Goal: Use online tool/utility

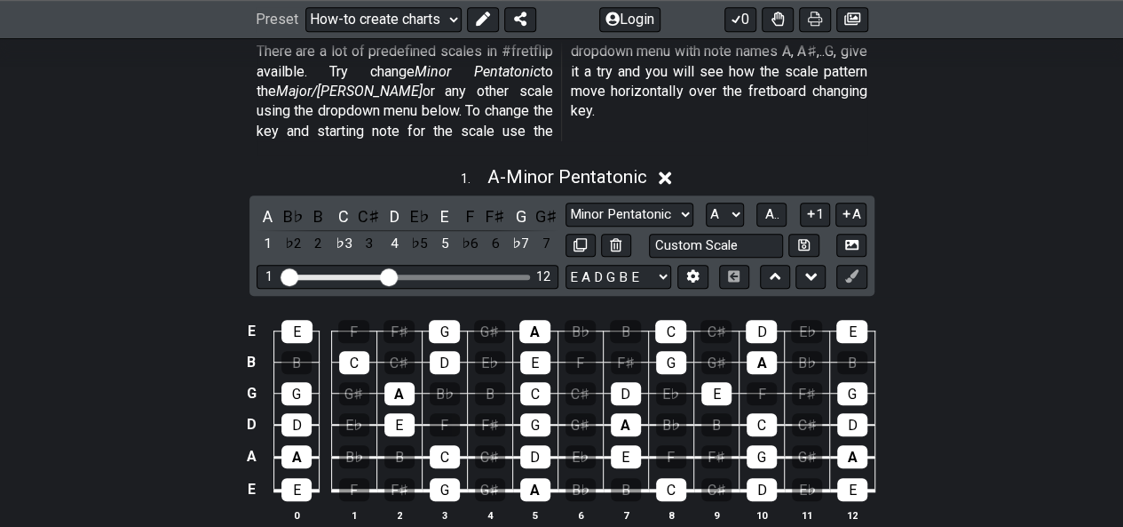
scroll to position [488, 0]
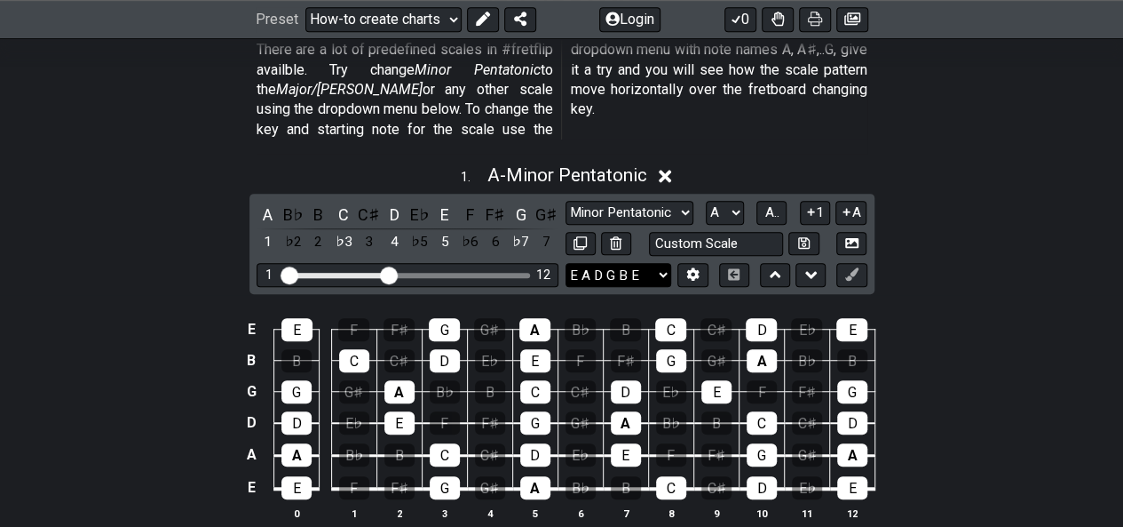
click at [639, 263] on select "E A D G B E E A D G B E E A D G B E B E A D F♯ B A D G C E A D A D G B E E♭ A♭ …" at bounding box center [619, 275] width 106 height 24
click at [566, 263] on select "E A D G B E E A D G B E E A D G B E B E A D F♯ B A D G C E A D A D G B E E♭ A♭ …" at bounding box center [619, 275] width 106 height 24
click at [685, 263] on button at bounding box center [693, 275] width 30 height 24
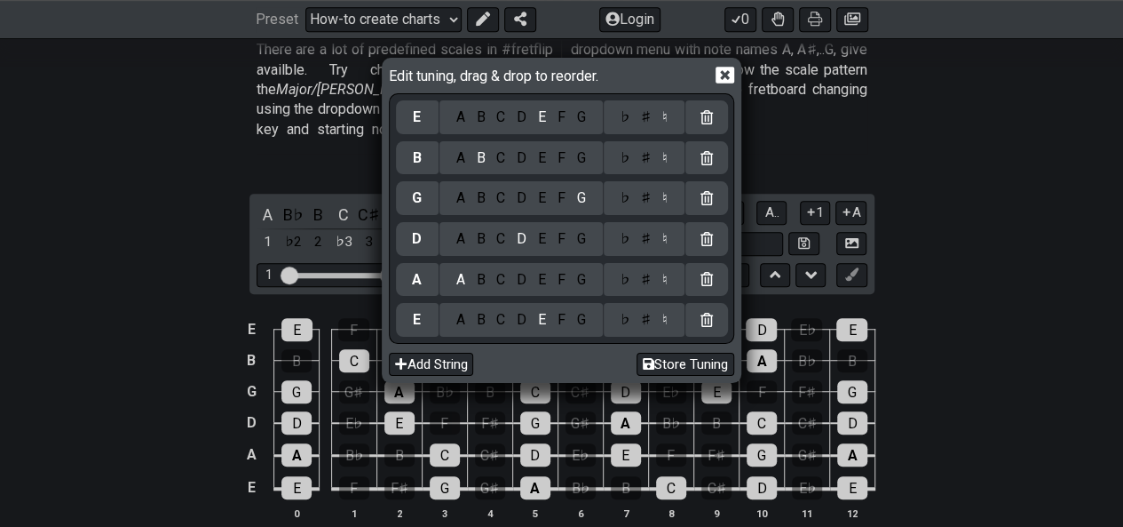
click at [563, 322] on div "F" at bounding box center [561, 320] width 20 height 20
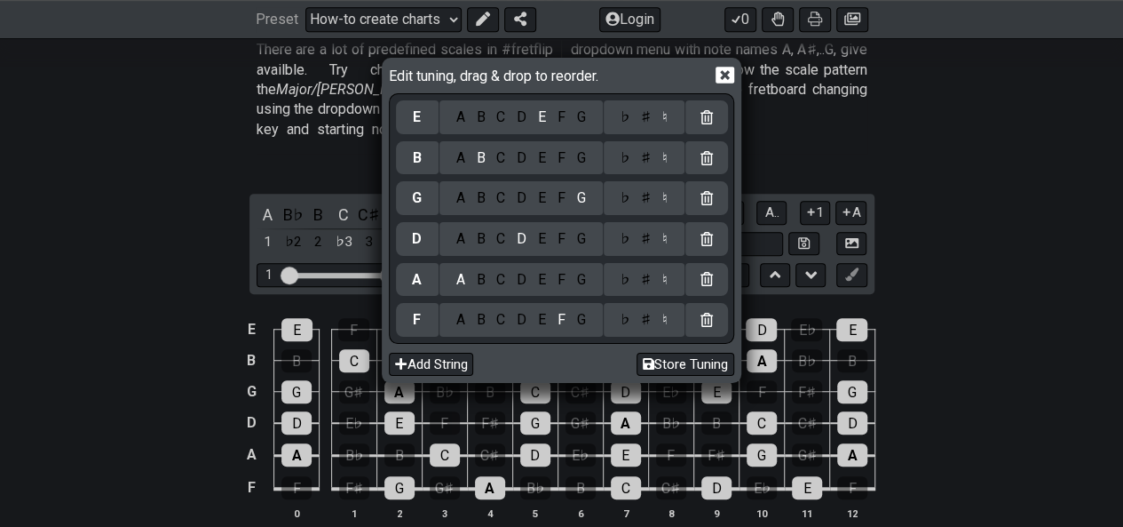
click at [644, 322] on div "♯" at bounding box center [645, 320] width 21 height 20
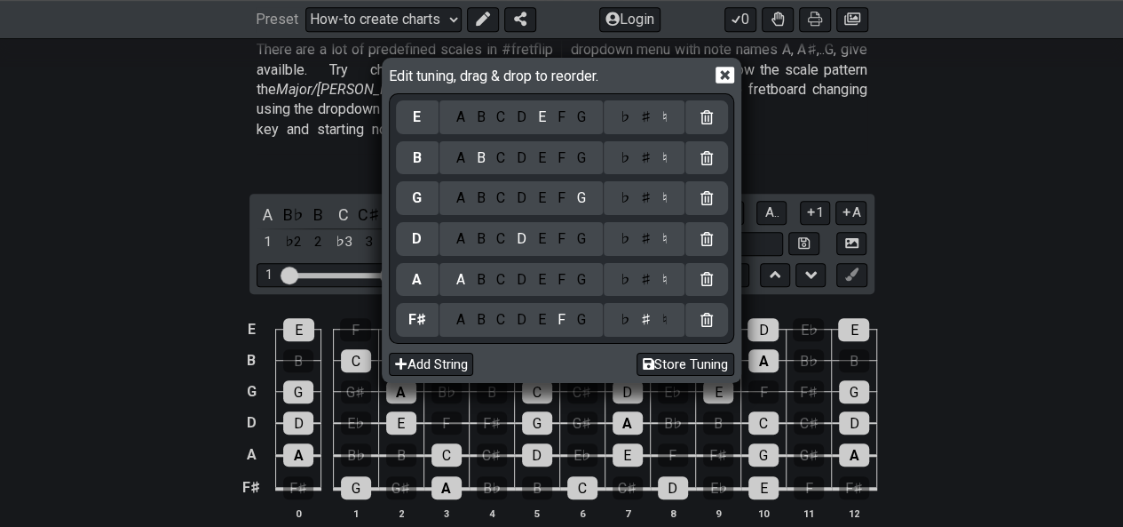
click at [503, 283] on div "C" at bounding box center [501, 280] width 20 height 20
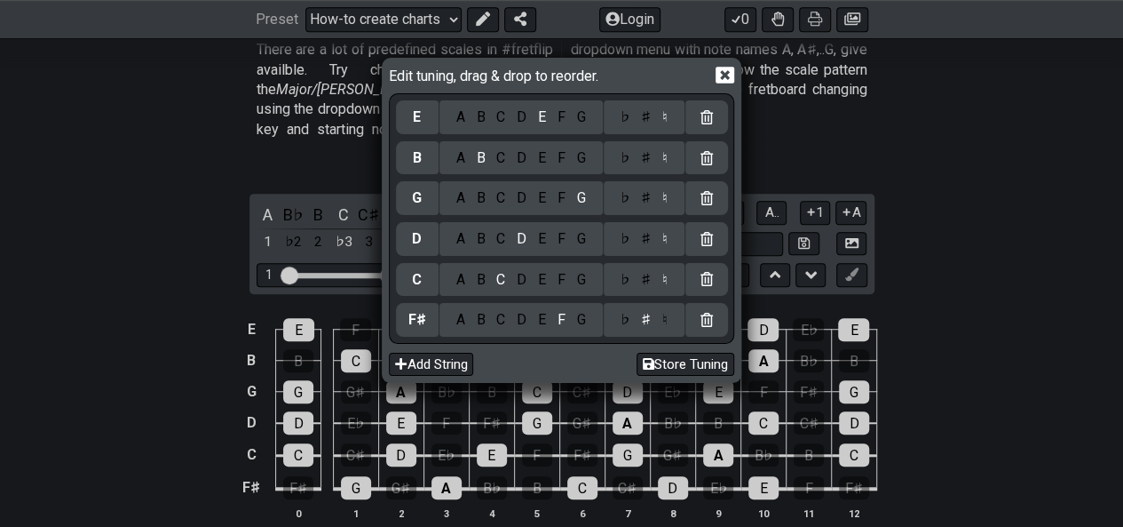
click at [649, 287] on div "♯" at bounding box center [645, 280] width 21 height 20
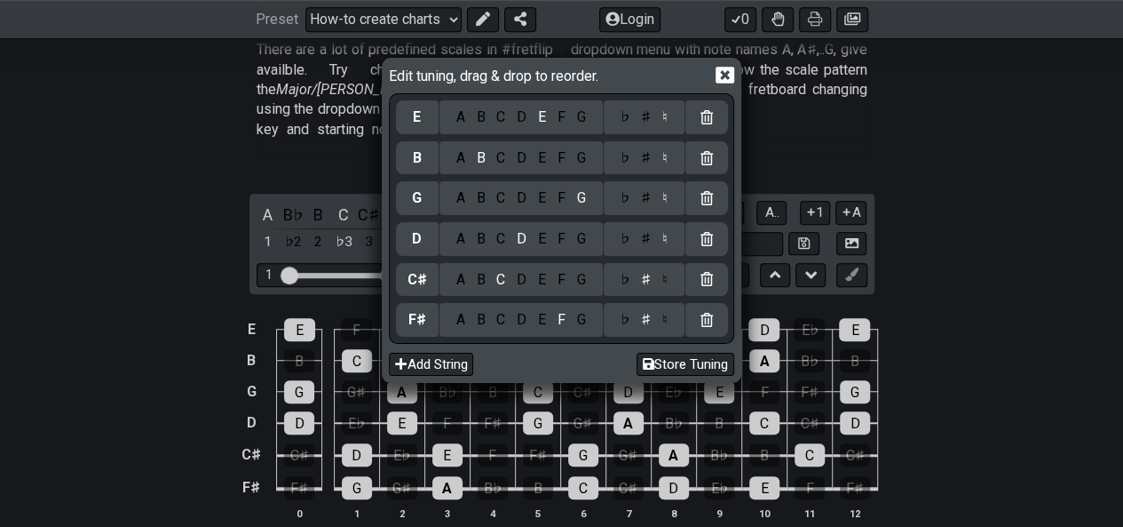
click at [558, 235] on div "F" at bounding box center [561, 239] width 20 height 20
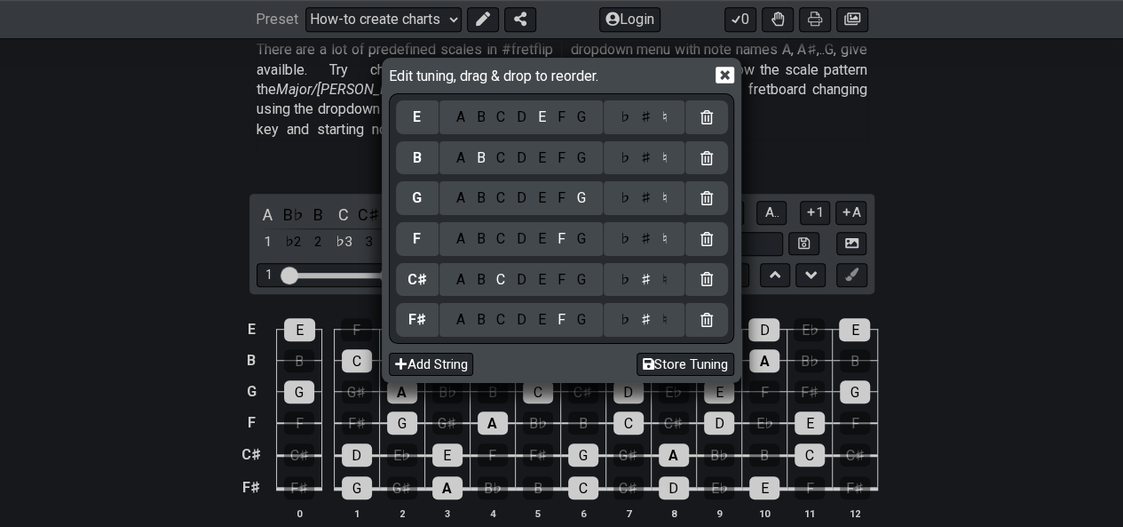
click at [647, 243] on div "♯" at bounding box center [645, 239] width 21 height 20
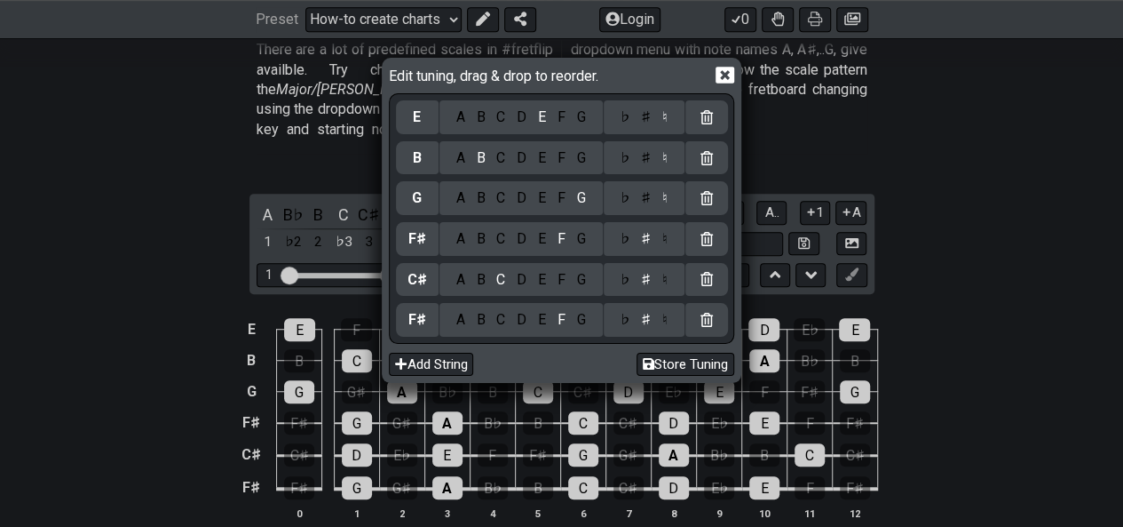
click at [482, 200] on div "B" at bounding box center [481, 198] width 20 height 20
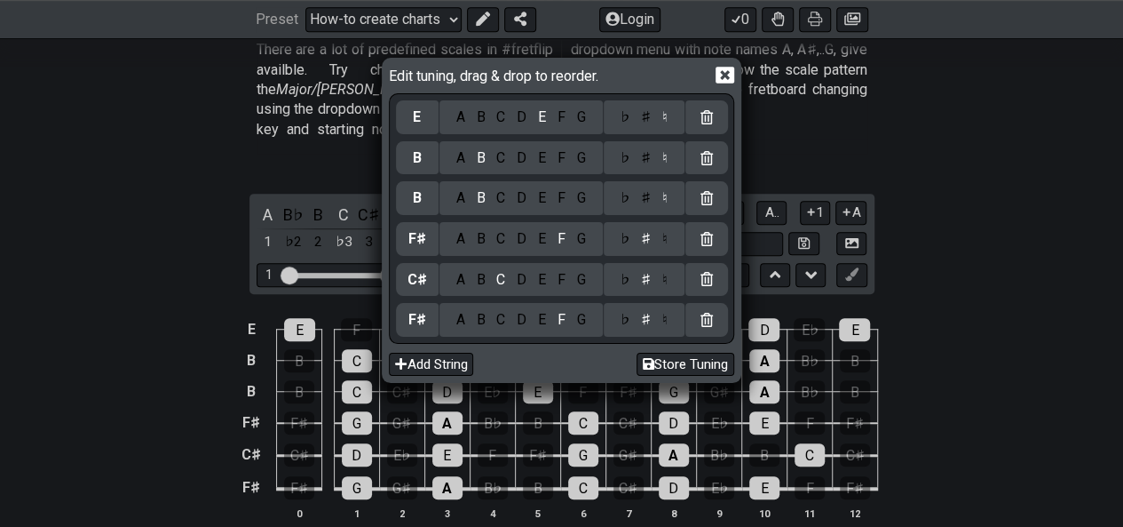
click at [519, 151] on div "D" at bounding box center [522, 158] width 21 height 20
click at [647, 161] on div "♯" at bounding box center [645, 158] width 21 height 20
click at [581, 123] on div "G" at bounding box center [581, 117] width 20 height 20
click at [647, 108] on div "♯" at bounding box center [645, 117] width 21 height 20
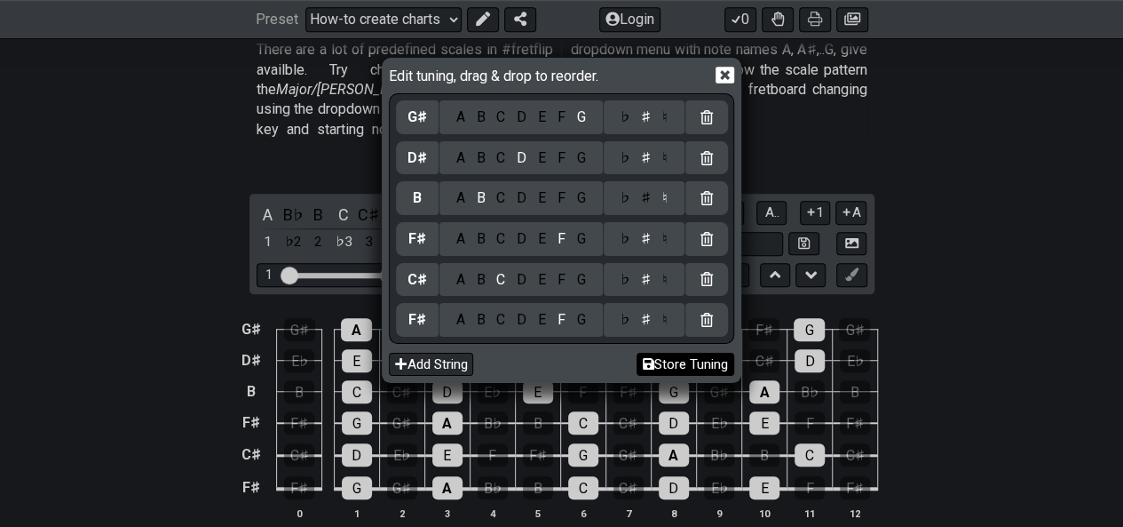
click at [664, 358] on button "Store Tuning" at bounding box center [686, 365] width 98 height 24
select select "F# C# F# B D# G#"
click at [658, 360] on button "Store Tuning" at bounding box center [686, 365] width 98 height 24
click at [718, 75] on icon at bounding box center [725, 75] width 19 height 17
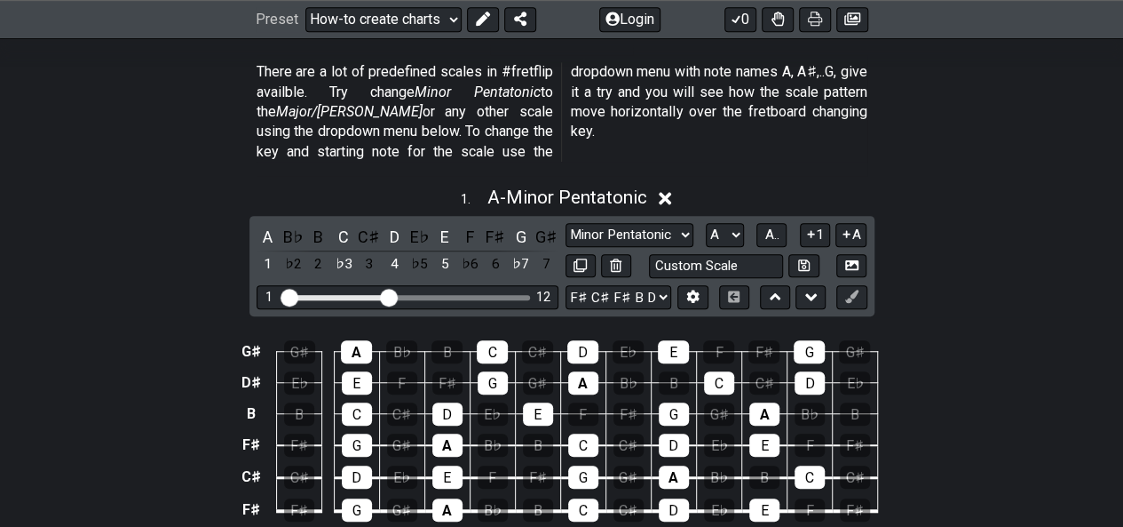
scroll to position [465, 0]
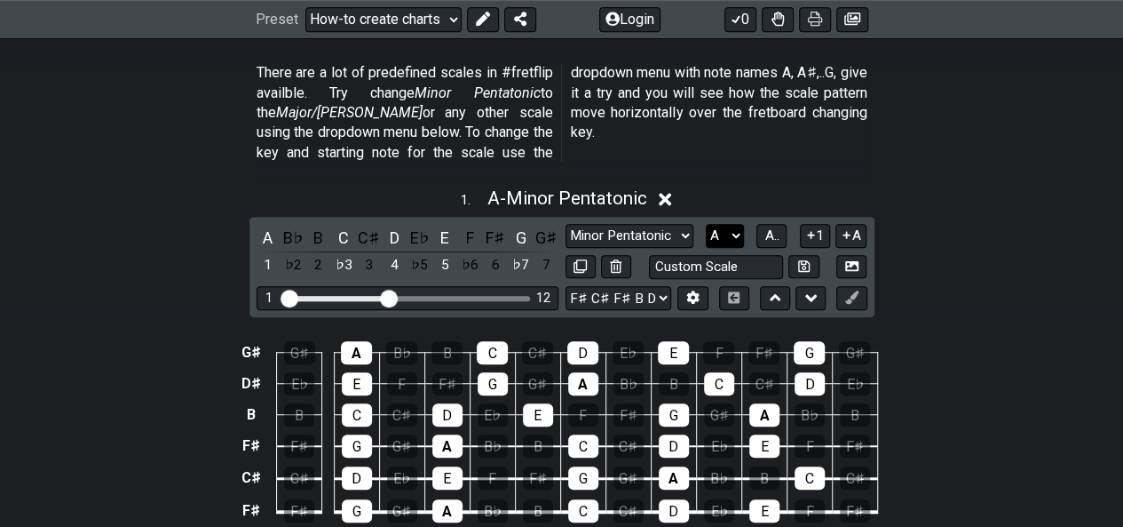
click at [729, 224] on select "A♭ A A♯ B♭ B C C♯ D♭ D D♯ E♭ E F F♯ G♭ G G♯" at bounding box center [725, 236] width 38 height 24
select select "F#"
click at [706, 224] on select "A♭ A A♯ B♭ B C C♯ D♭ D D♯ E♭ E F F♯ G♭ G G♯" at bounding box center [725, 236] width 38 height 24
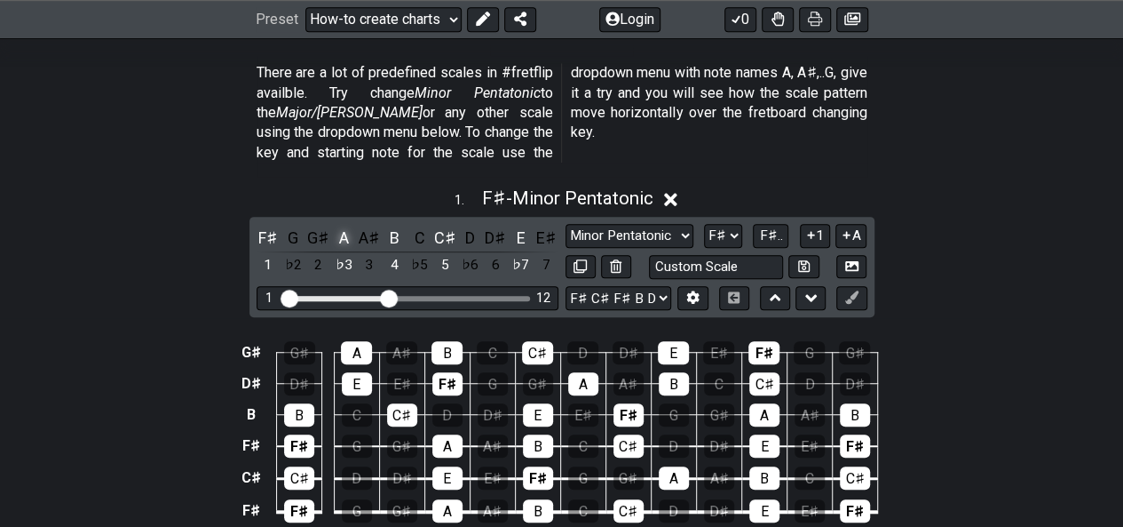
click at [342, 226] on div "A" at bounding box center [343, 238] width 23 height 24
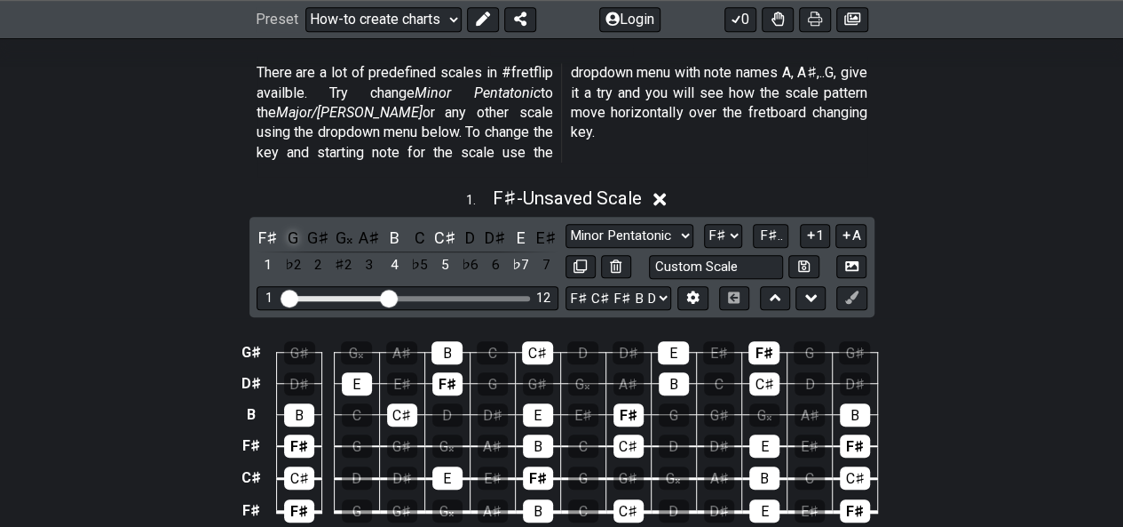
click at [297, 226] on div "G" at bounding box center [293, 238] width 23 height 24
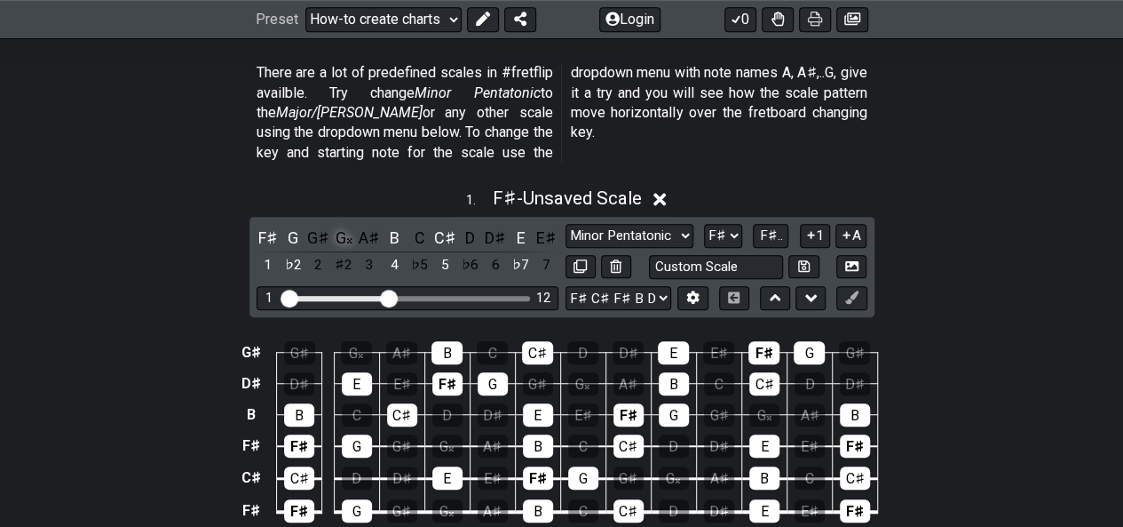
click at [336, 226] on div "G𝄪" at bounding box center [343, 238] width 23 height 24
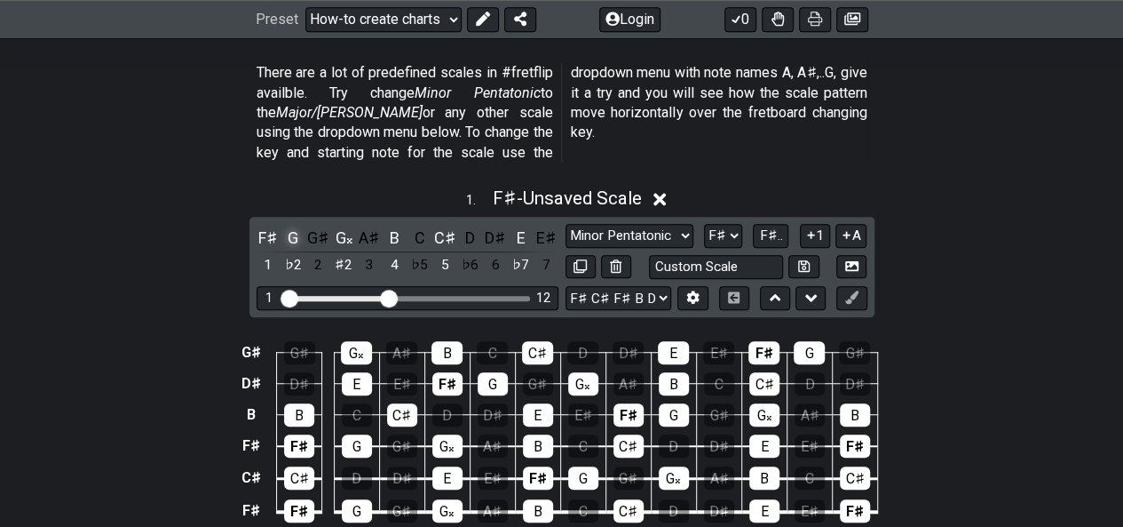
click at [284, 226] on div "G" at bounding box center [293, 238] width 23 height 24
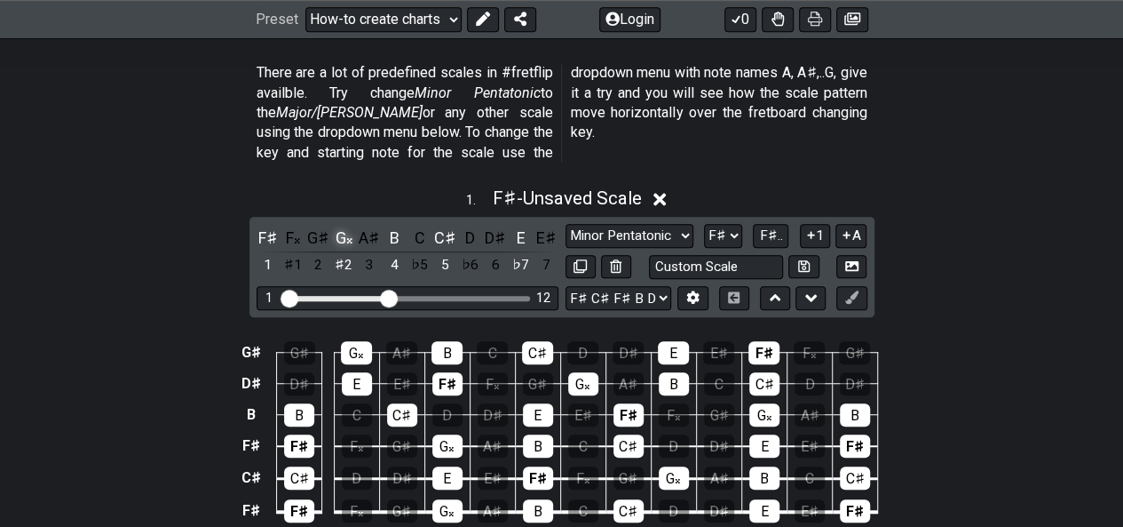
click at [337, 226] on div "G𝄪" at bounding box center [343, 238] width 23 height 24
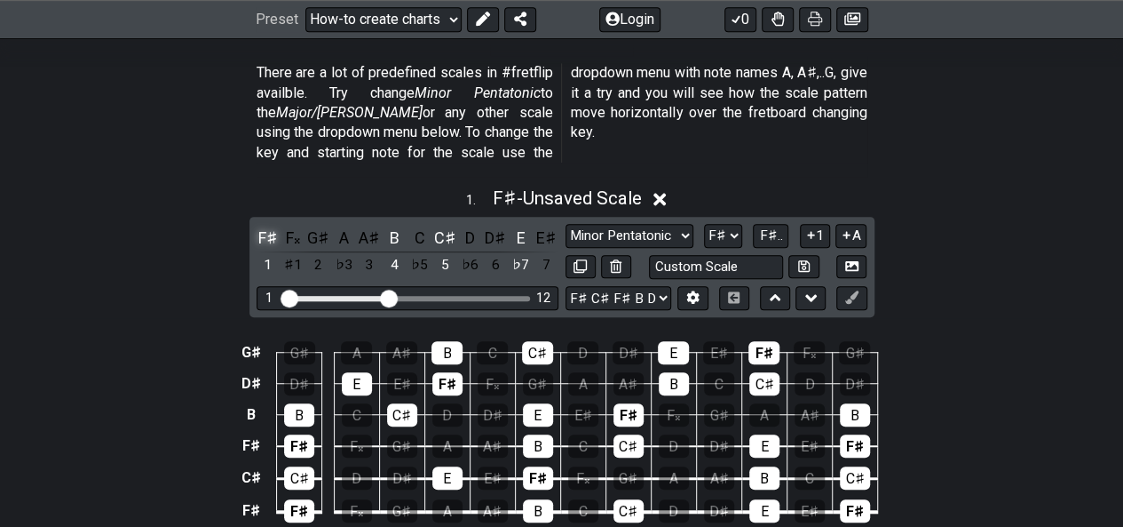
click at [263, 226] on div "F♯" at bounding box center [268, 238] width 23 height 24
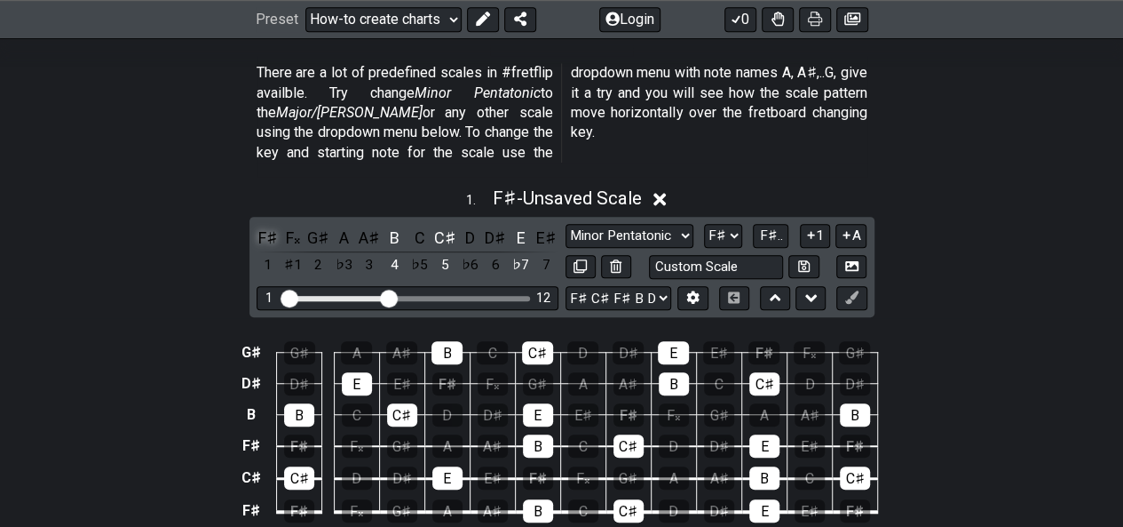
click at [263, 226] on div "F♯" at bounding box center [268, 238] width 23 height 24
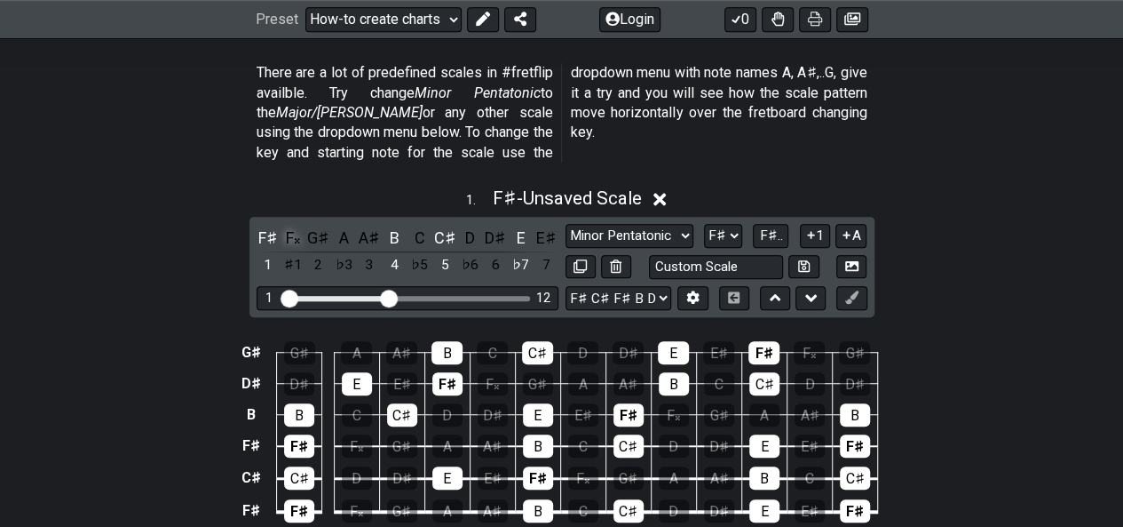
click at [290, 226] on div "F𝄪" at bounding box center [293, 238] width 23 height 24
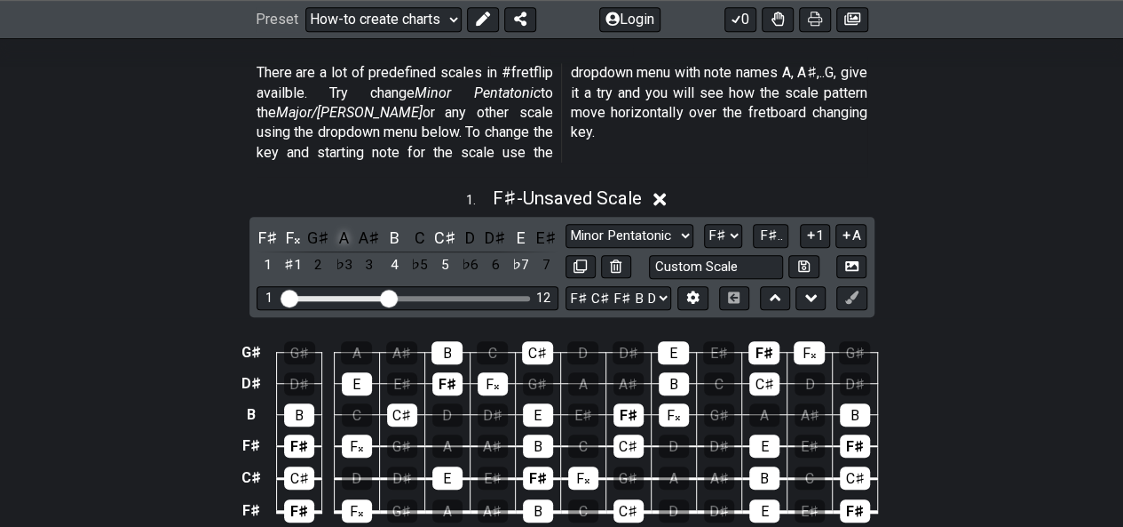
click at [341, 226] on div "A" at bounding box center [343, 238] width 23 height 24
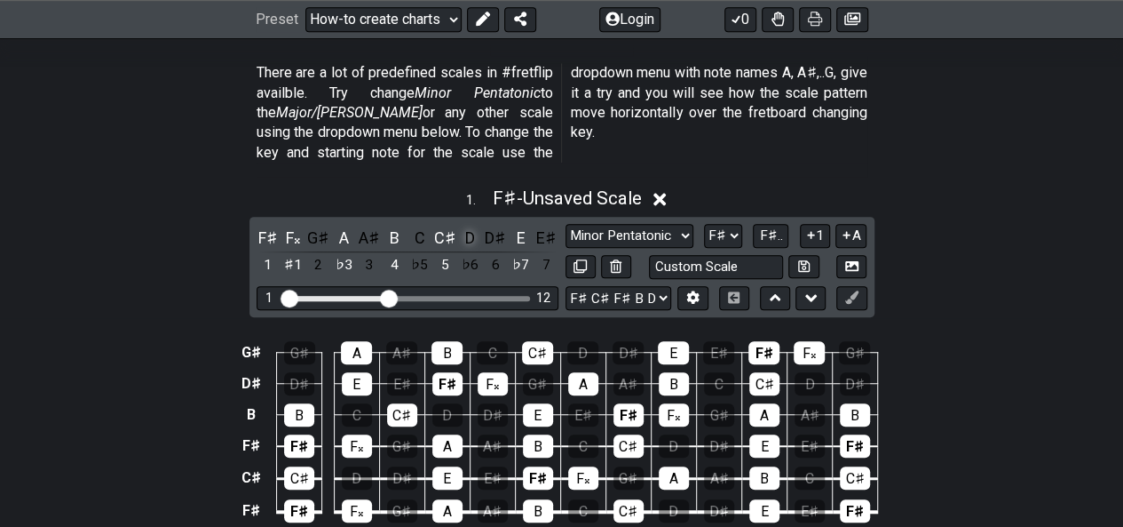
click at [466, 226] on div "D" at bounding box center [470, 238] width 23 height 24
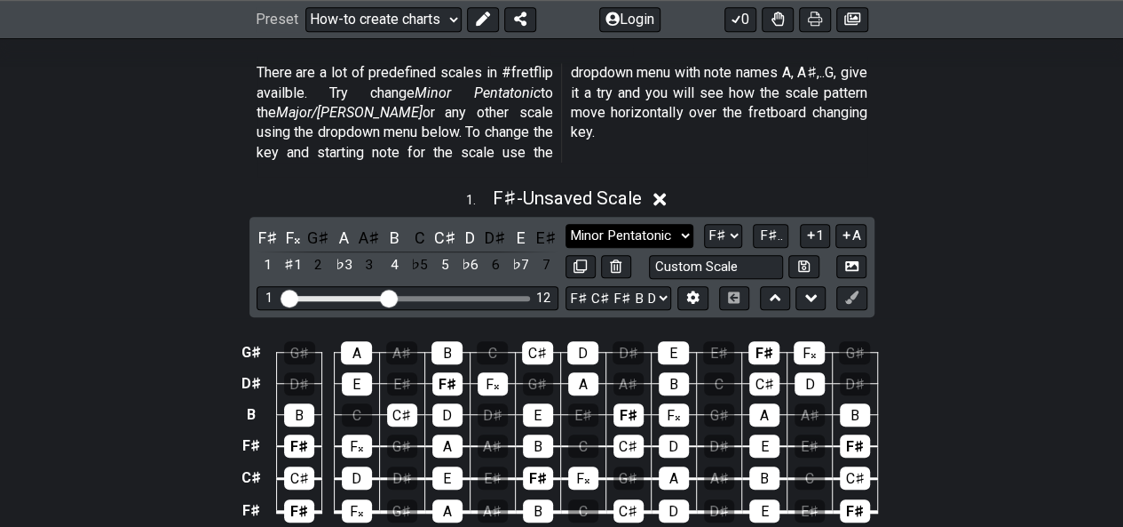
click at [671, 224] on select "Minor Pentatonic New Scale Minor Pentatonic Major Pentatonic Minor Blues Major …" at bounding box center [630, 236] width 128 height 24
click at [566, 224] on select "Minor Pentatonic New Scale Minor Pentatonic Major Pentatonic Minor Blues Major …" at bounding box center [630, 236] width 128 height 24
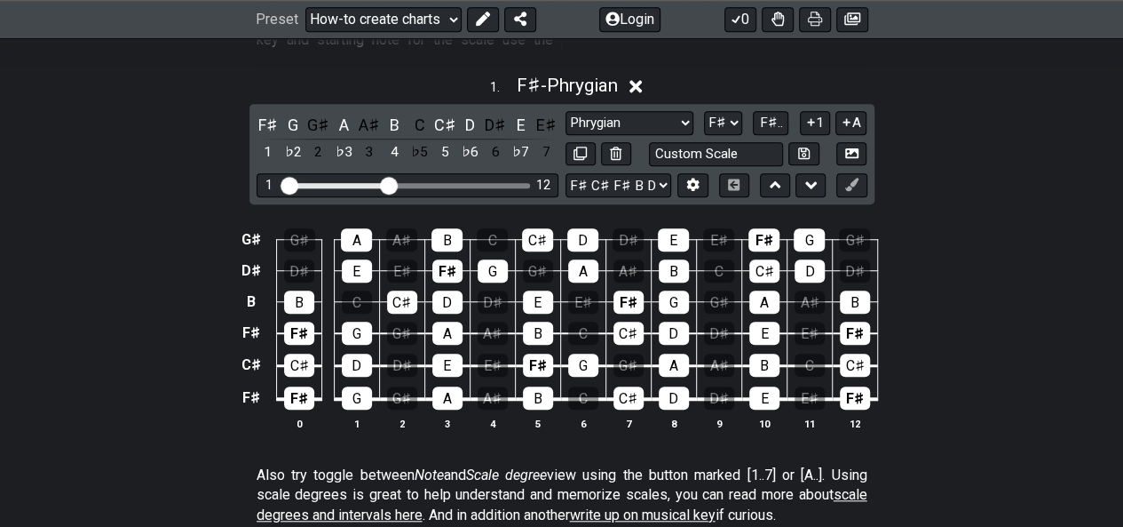
scroll to position [579, 0]
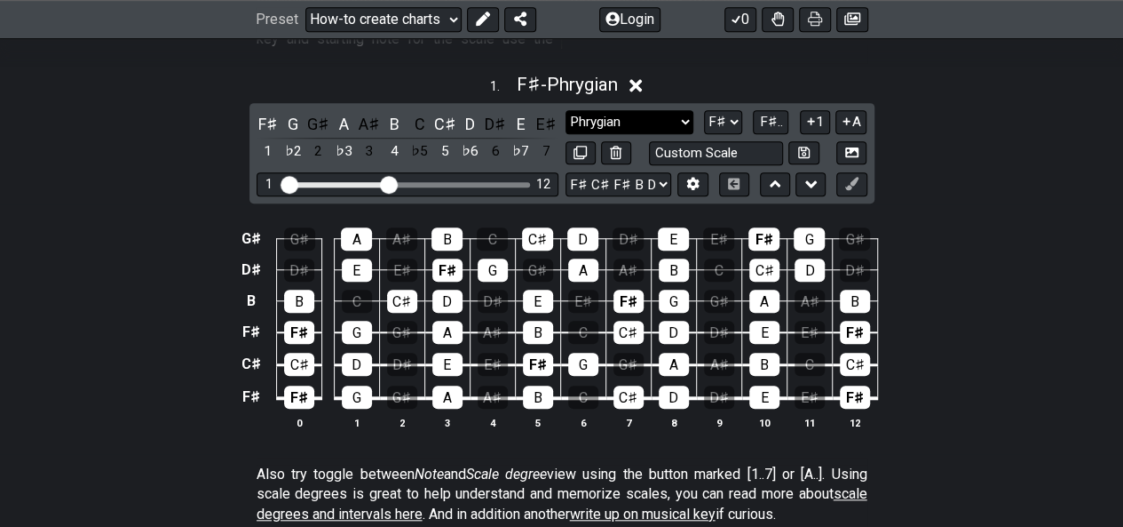
click at [600, 110] on select "Minor Pentatonic New Scale Minor Pentatonic Major Pentatonic Minor Blues Major …" at bounding box center [630, 122] width 128 height 24
select select "Melodic Minor"
click at [566, 110] on select "Minor Pentatonic New Scale Minor Pentatonic Major Pentatonic Minor Blues Major …" at bounding box center [630, 122] width 128 height 24
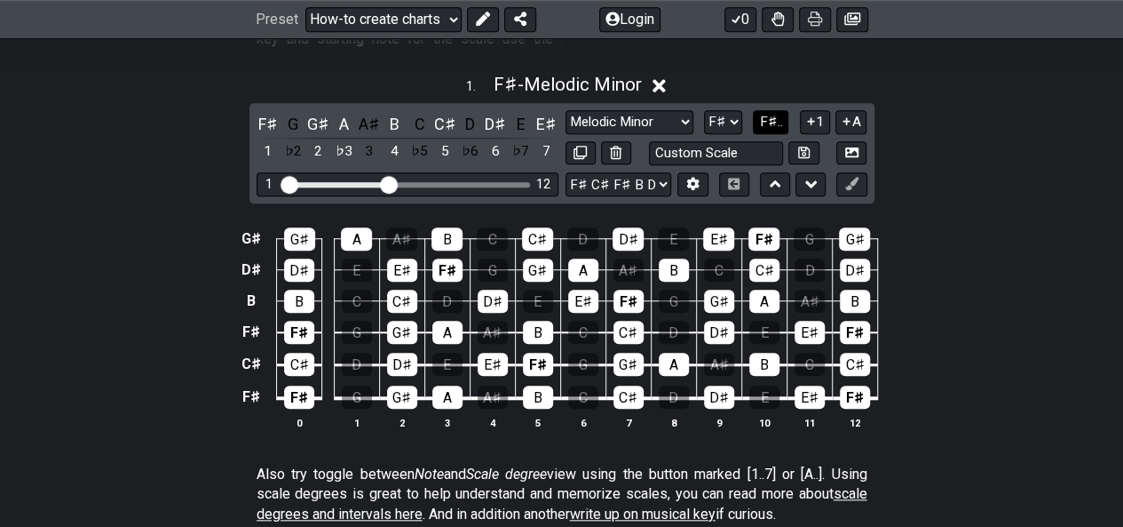
click at [783, 110] on button "F♯.." at bounding box center [771, 122] width 36 height 24
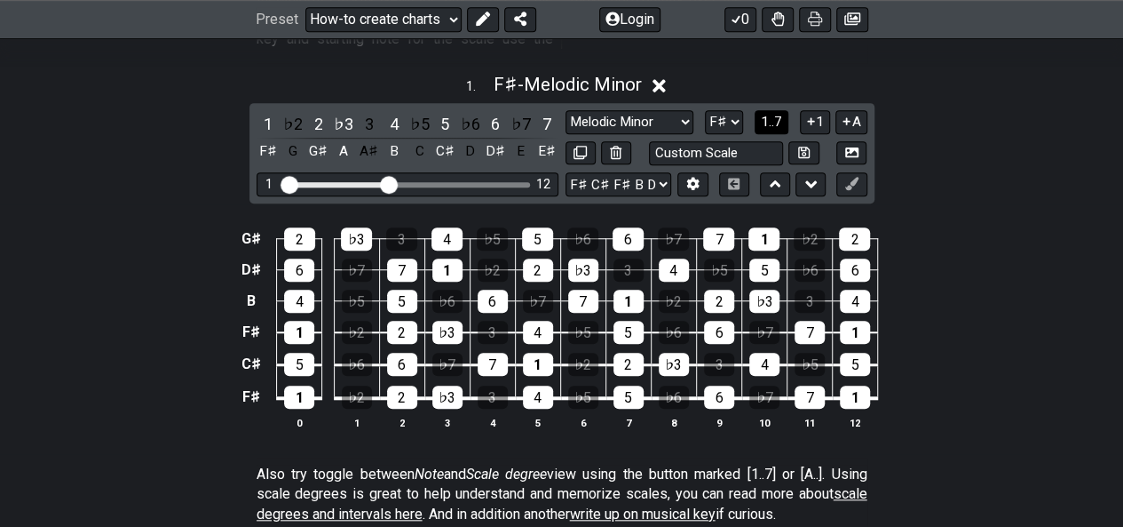
click at [783, 110] on button "1..7" at bounding box center [772, 122] width 34 height 24
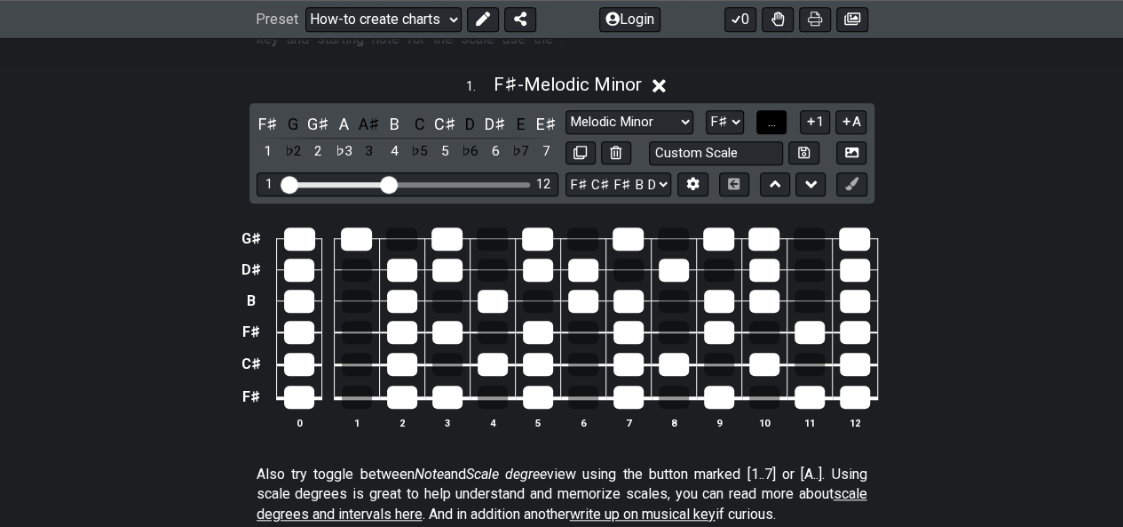
click at [783, 110] on button "..." at bounding box center [772, 122] width 30 height 24
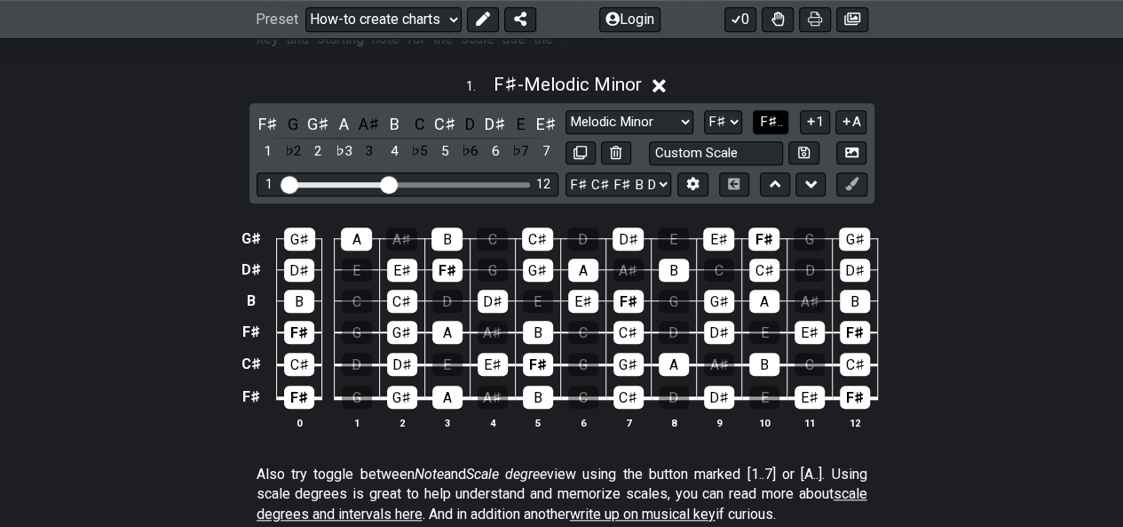
click at [783, 110] on button "F♯.." at bounding box center [771, 122] width 36 height 24
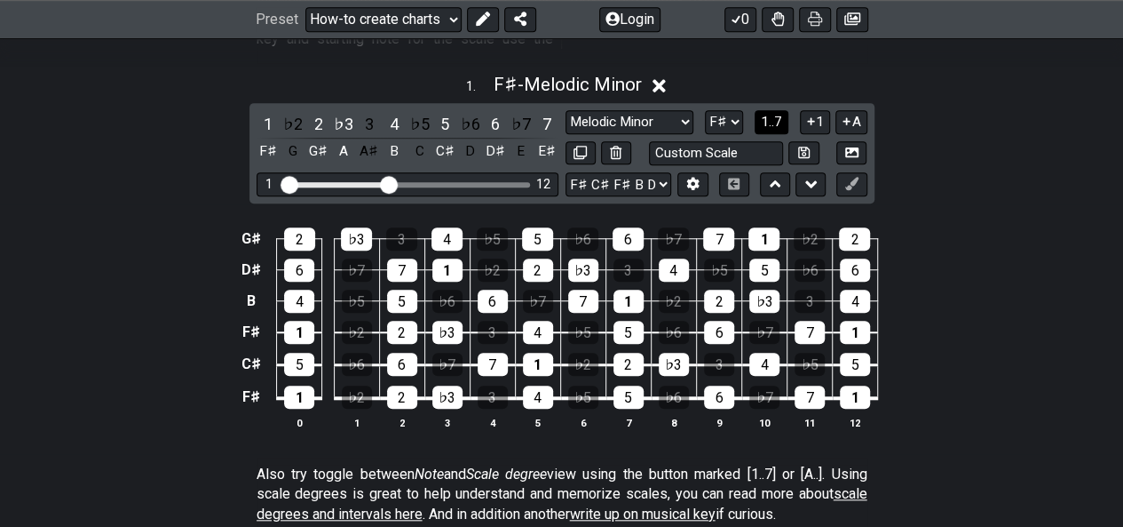
click at [783, 110] on button "1..7" at bounding box center [772, 122] width 34 height 24
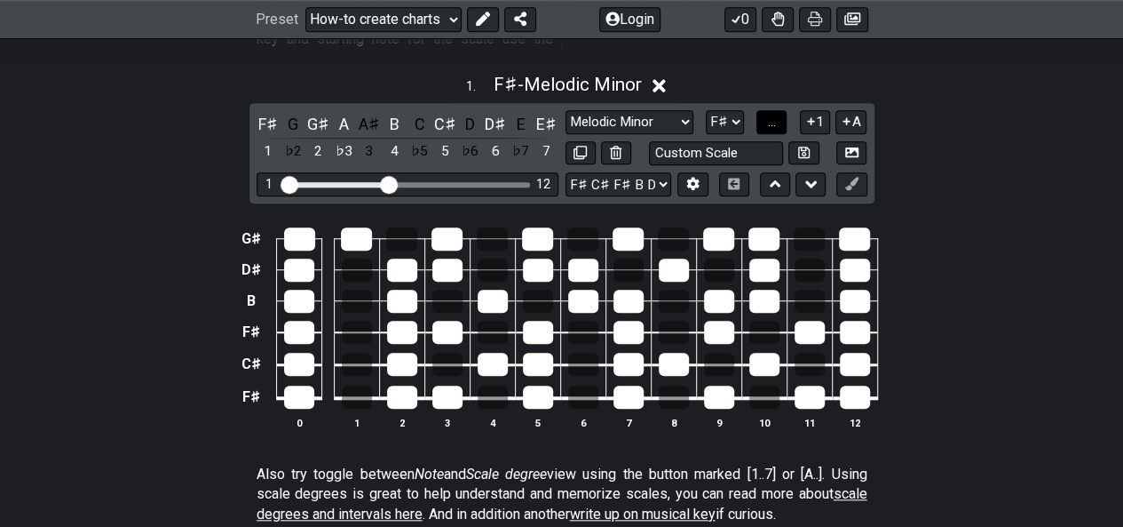
click at [783, 110] on button "..." at bounding box center [772, 122] width 30 height 24
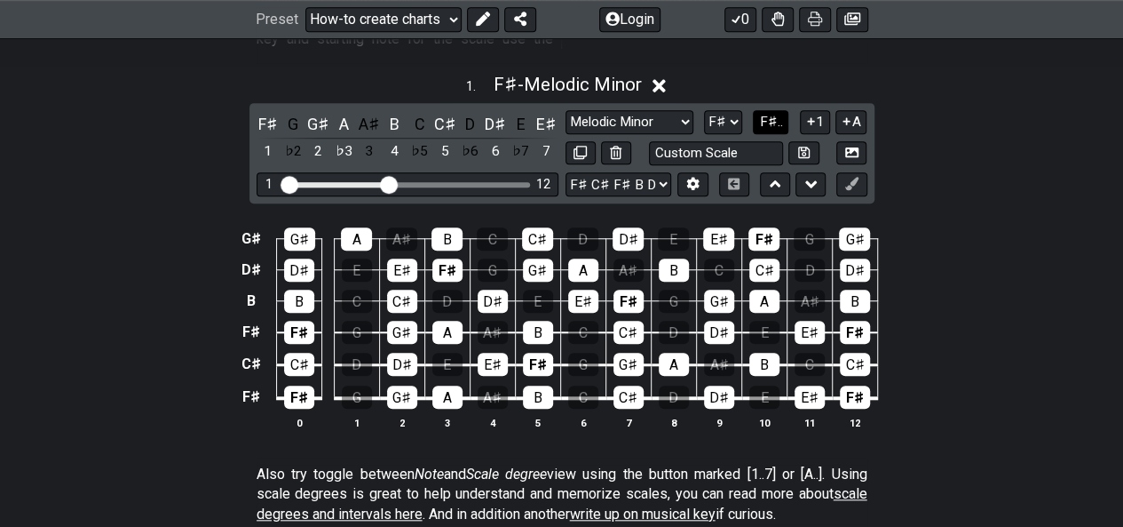
click at [783, 110] on button "F♯.." at bounding box center [771, 122] width 36 height 24
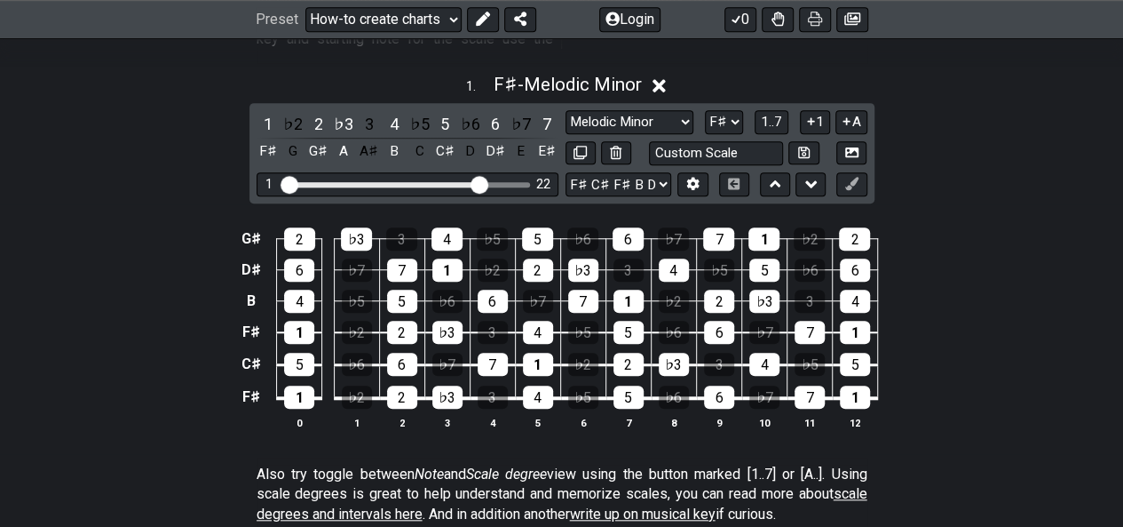
drag, startPoint x: 391, startPoint y: 162, endPoint x: 482, endPoint y: 172, distance: 92.1
click at [482, 183] on input "Visible fret range" at bounding box center [408, 183] width 252 height 0
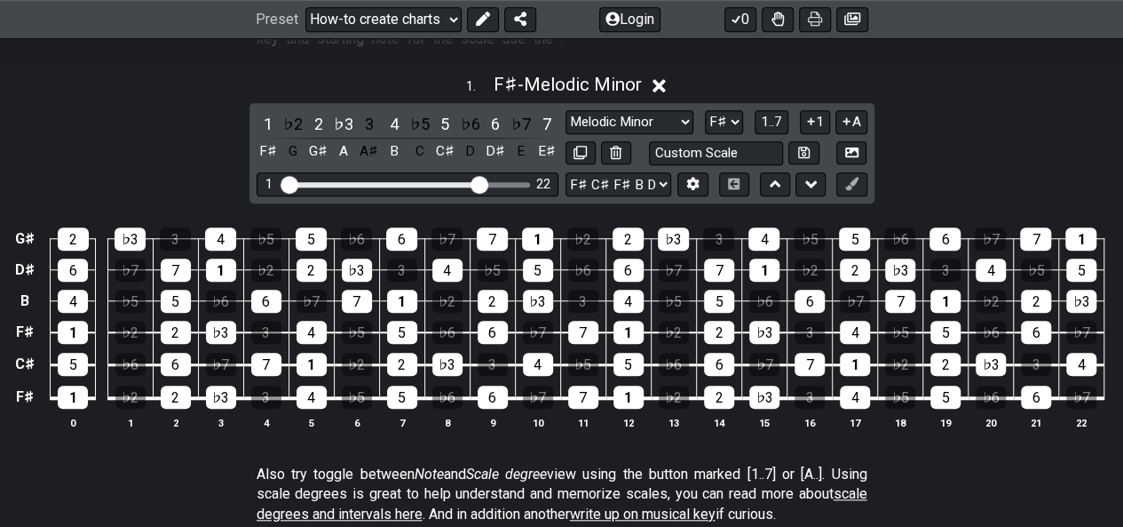
click at [486, 470] on p "Also try toggle between Note and Scale degree view using the button marked [1..…" at bounding box center [562, 493] width 611 height 59
click at [766, 114] on span "1..7" at bounding box center [771, 122] width 21 height 16
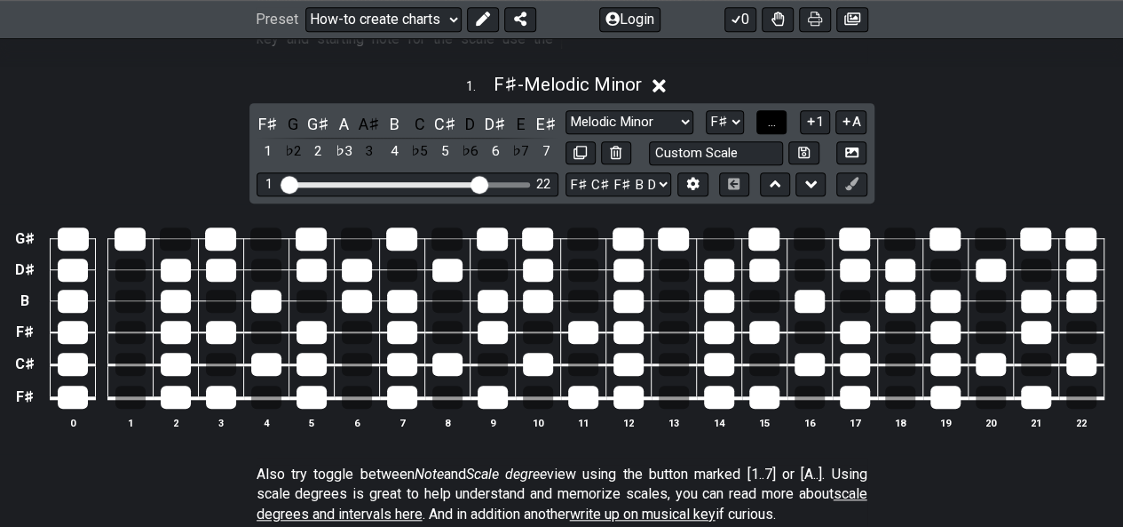
click at [766, 110] on button "..." at bounding box center [772, 122] width 30 height 24
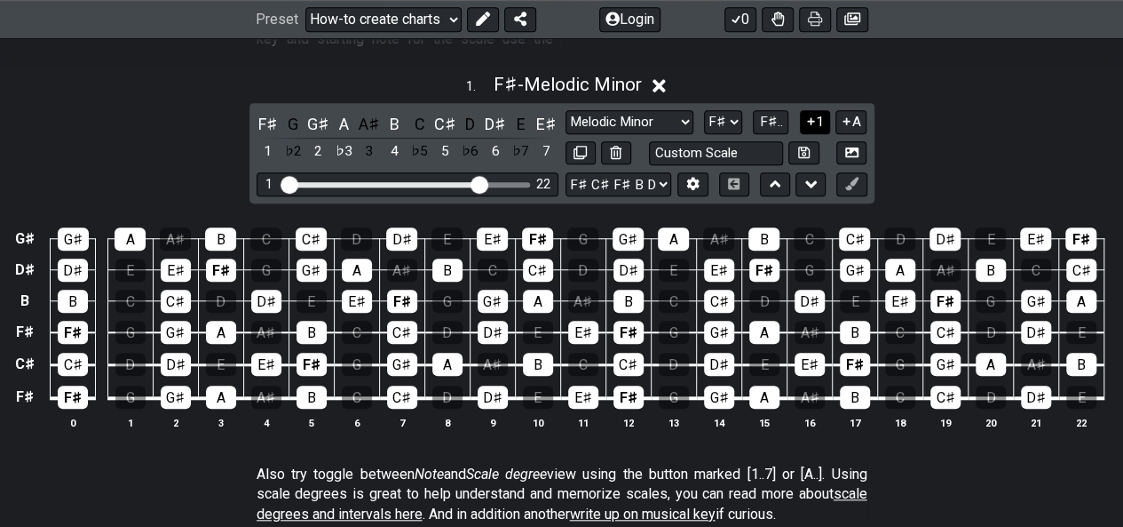
click at [817, 110] on button "1" at bounding box center [815, 122] width 30 height 24
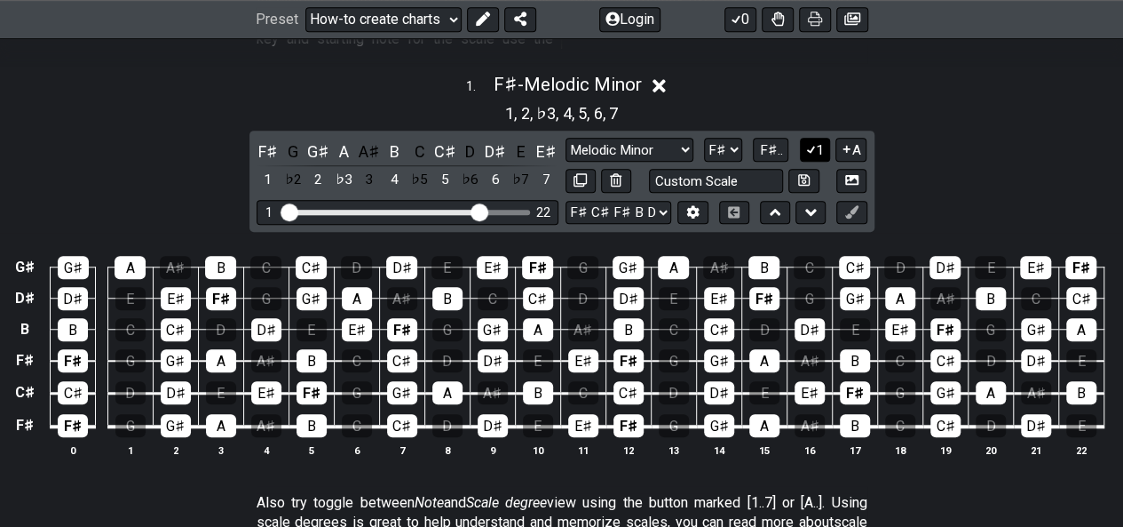
click at [806, 142] on icon at bounding box center [811, 148] width 17 height 13
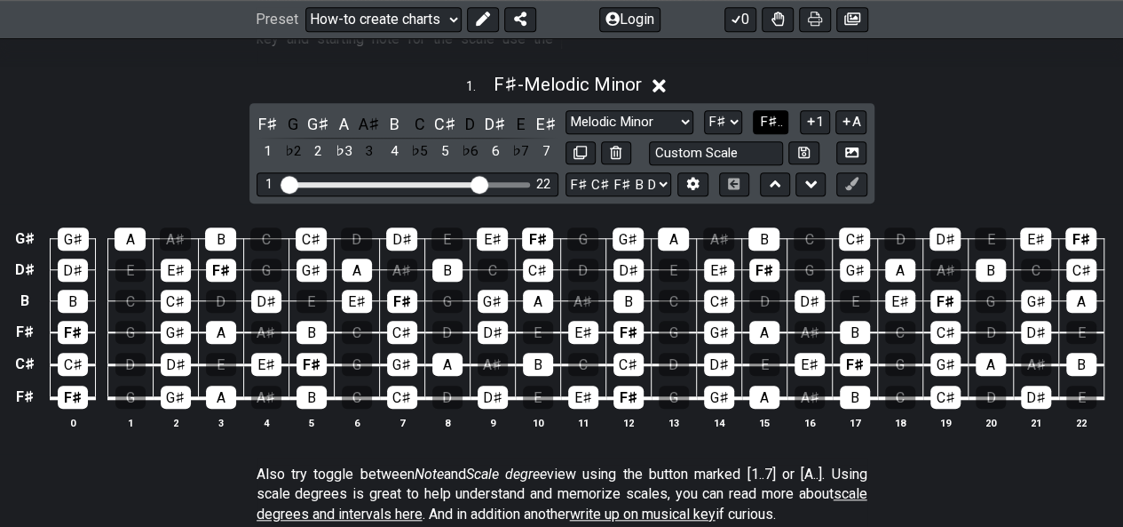
click at [764, 114] on span "F♯.." at bounding box center [770, 122] width 23 height 16
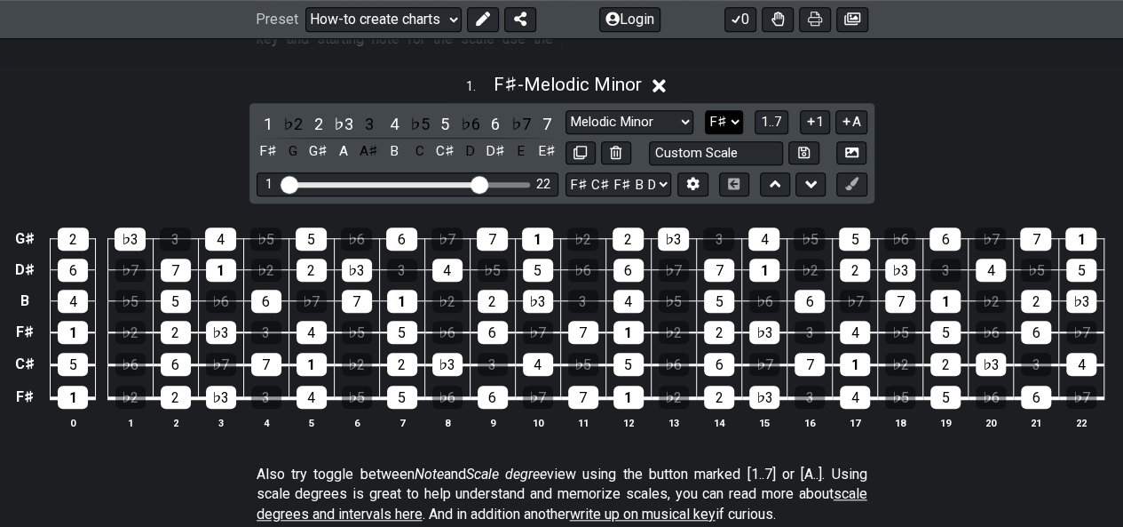
click at [726, 110] on select "A♭ A A♯ B♭ B C C♯ D♭ D D♯ E♭ E F F♯ G♭ G G♯" at bounding box center [724, 122] width 38 height 24
click at [771, 114] on span "1..7" at bounding box center [771, 122] width 21 height 16
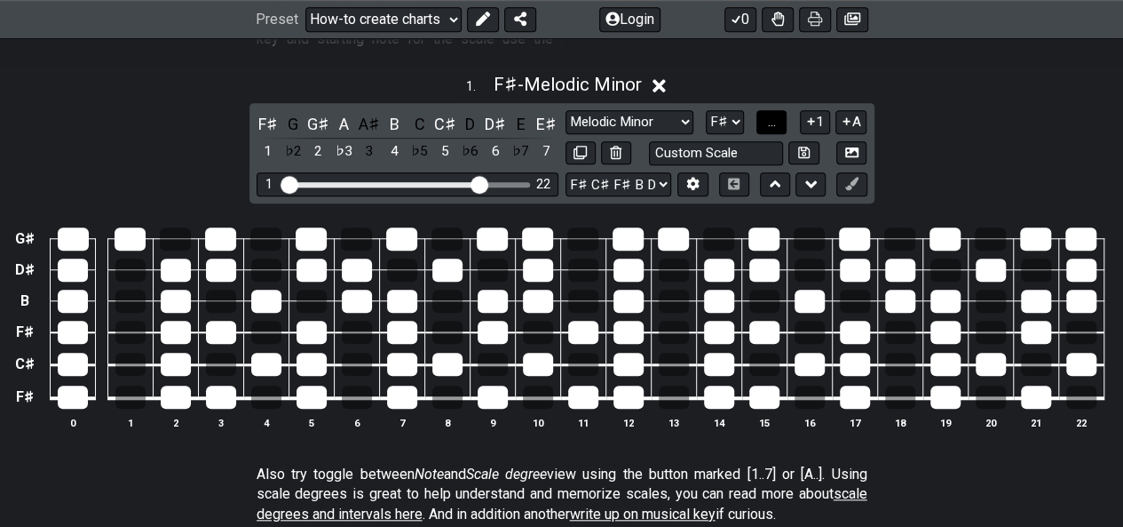
click at [771, 114] on span "..." at bounding box center [772, 122] width 8 height 16
